Goal: Task Accomplishment & Management: Use online tool/utility

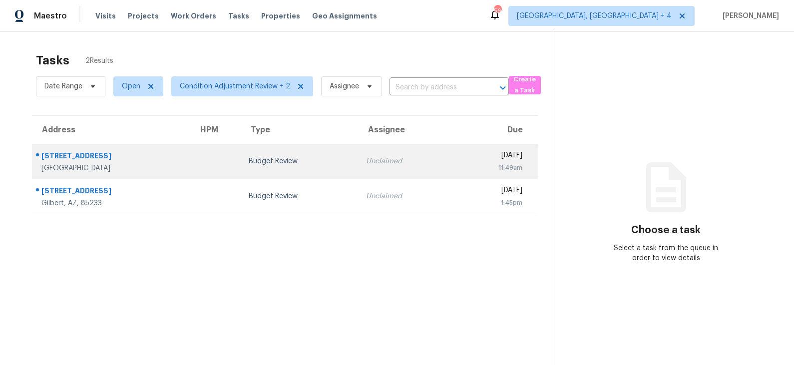
click at [271, 156] on div "Budget Review" at bounding box center [299, 161] width 101 height 10
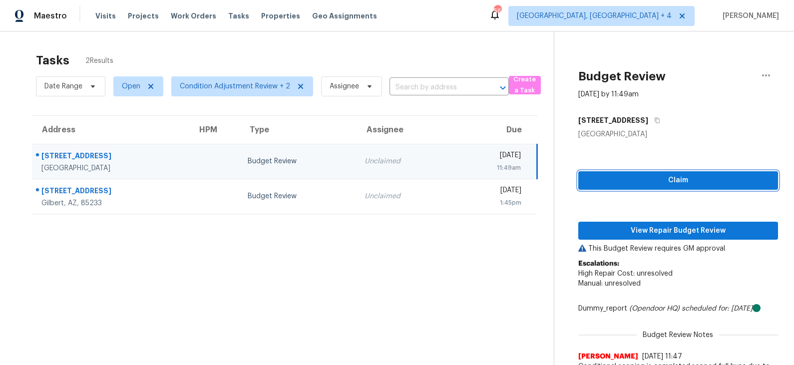
click at [640, 180] on span "Claim" at bounding box center [678, 180] width 184 height 12
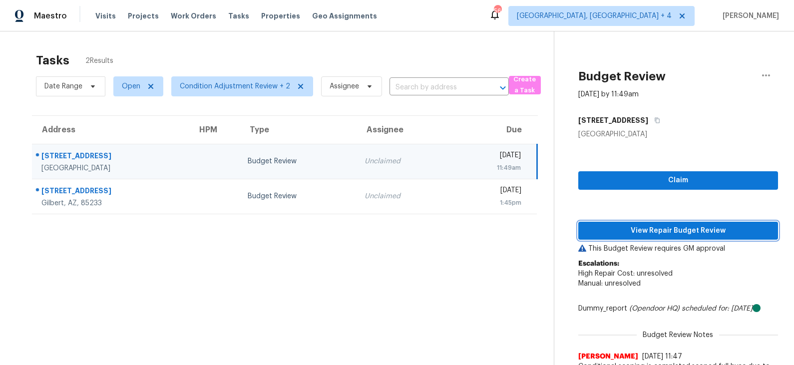
click at [638, 227] on span "View Repair Budget Review" at bounding box center [678, 231] width 184 height 12
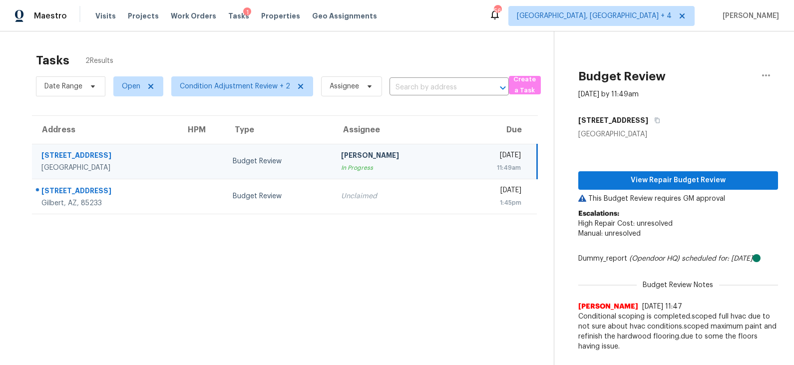
scroll to position [5, 0]
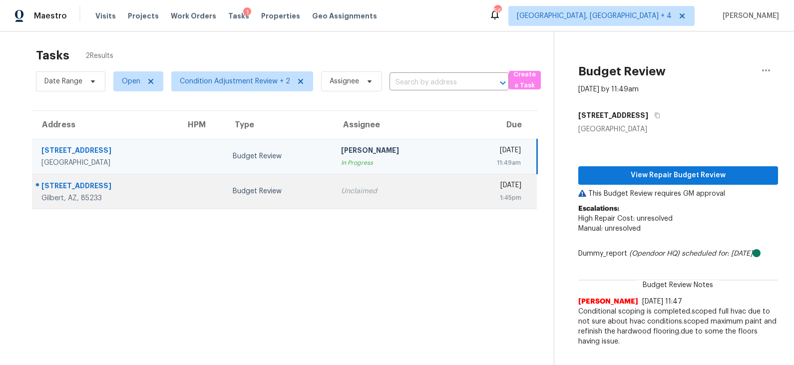
click at [333, 185] on td "Unclaimed" at bounding box center [394, 191] width 123 height 35
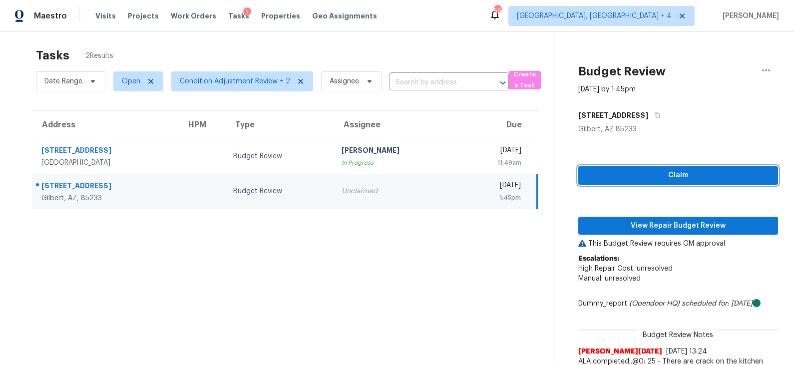
click at [657, 175] on span "Claim" at bounding box center [678, 175] width 184 height 12
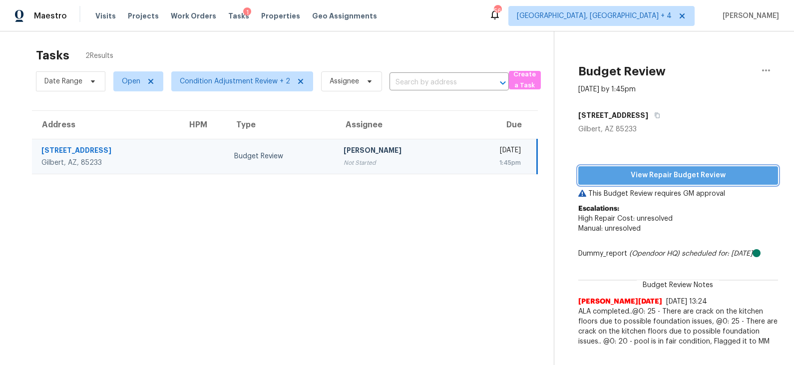
click at [650, 177] on span "View Repair Budget Review" at bounding box center [678, 175] width 184 height 12
